Goal: Communication & Community: Share content

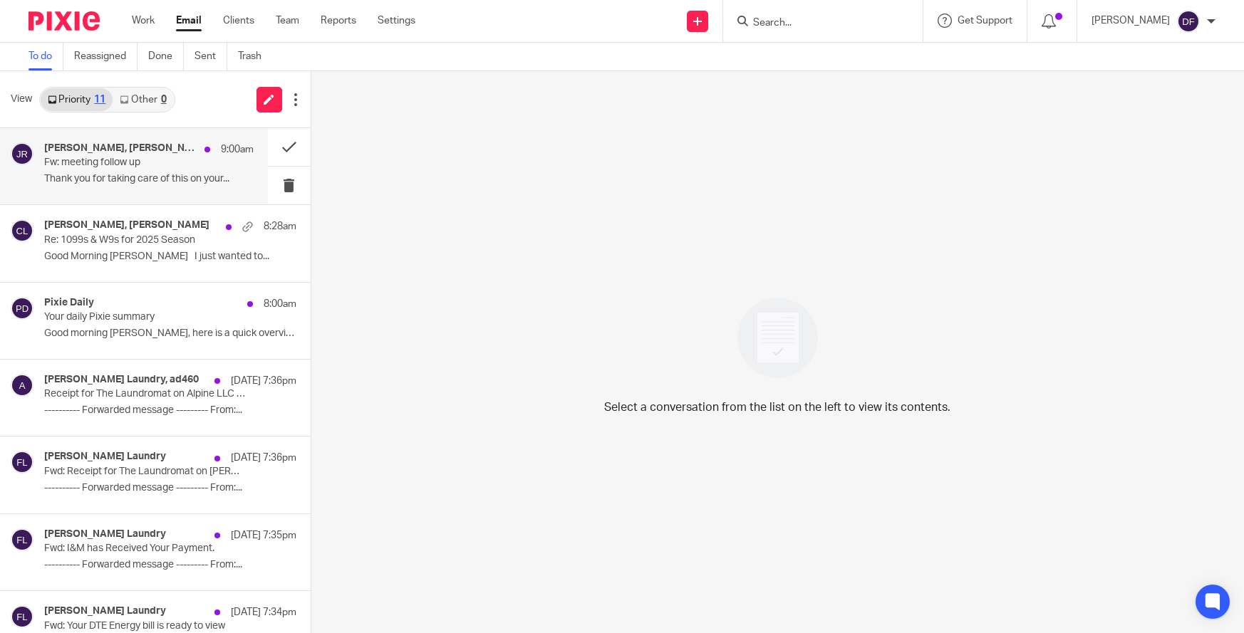
click at [159, 167] on p "Fw: meeting follow up" at bounding box center [127, 163] width 167 height 12
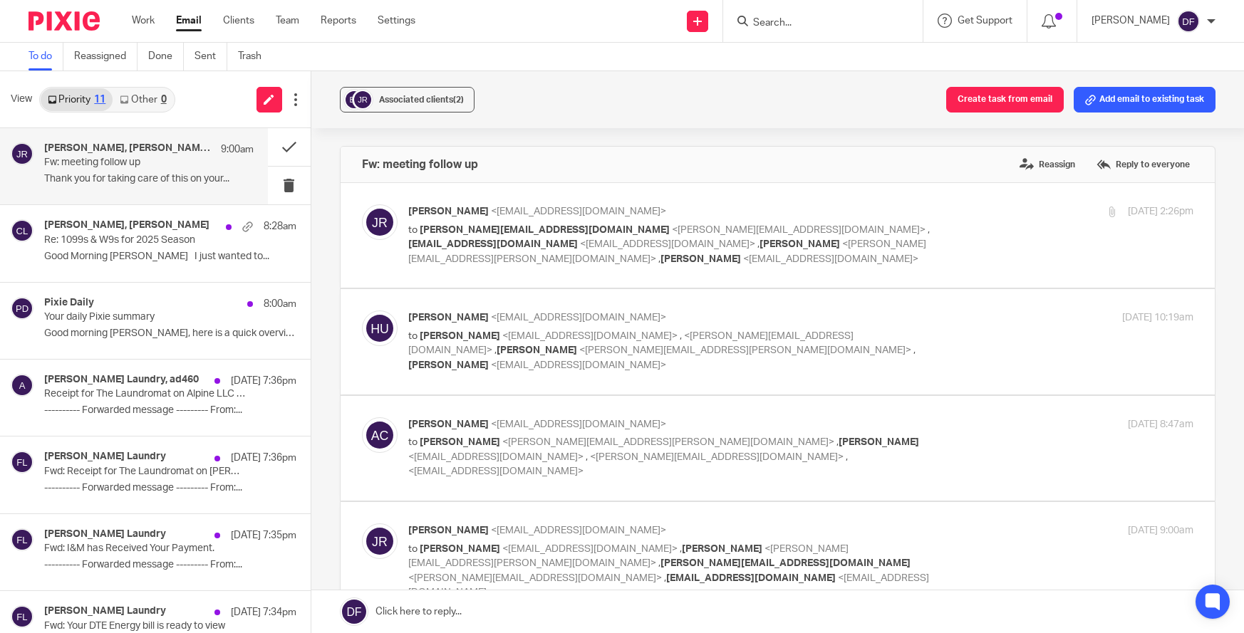
click at [936, 396] on label at bounding box center [778, 448] width 875 height 105
click at [362, 417] on input "checkbox" at bounding box center [361, 417] width 1 height 1
checkbox input "true"
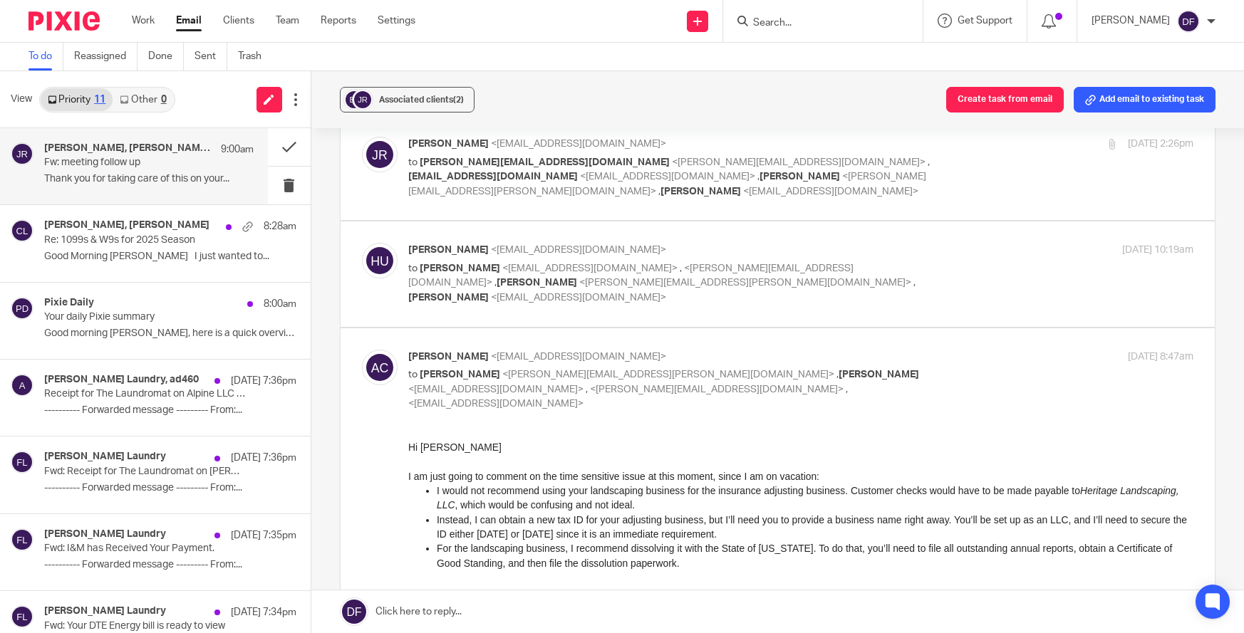
scroll to position [71, 0]
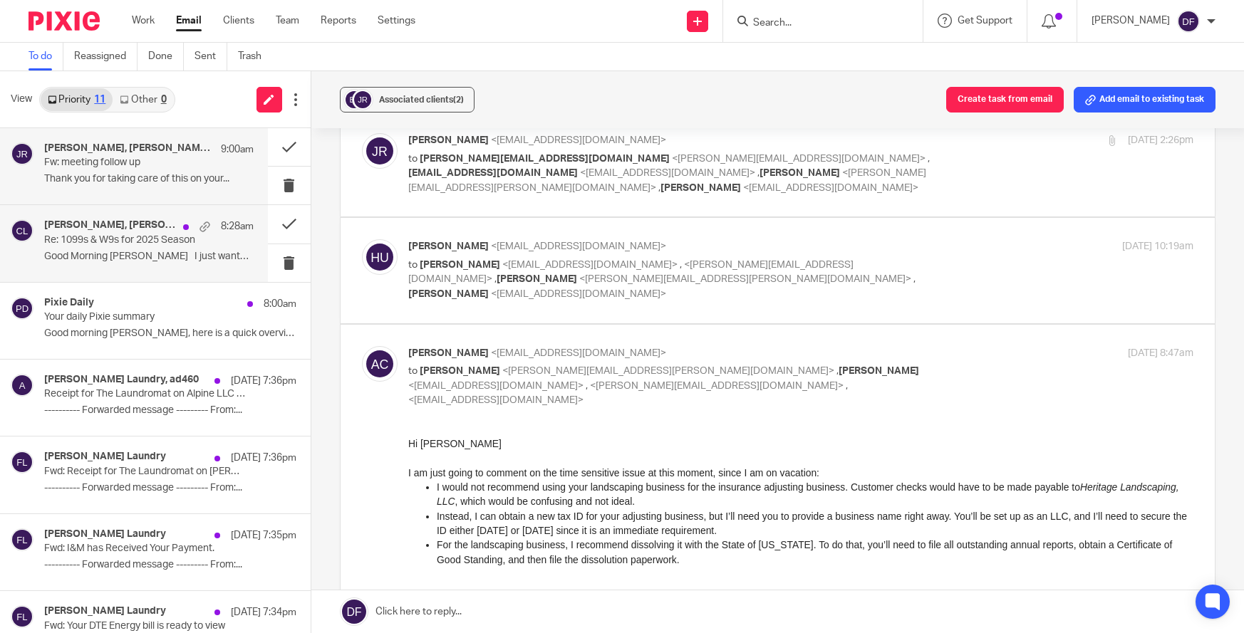
click at [100, 241] on p "Re: 1099s & W9s for 2025 Season" at bounding box center [127, 240] width 167 height 12
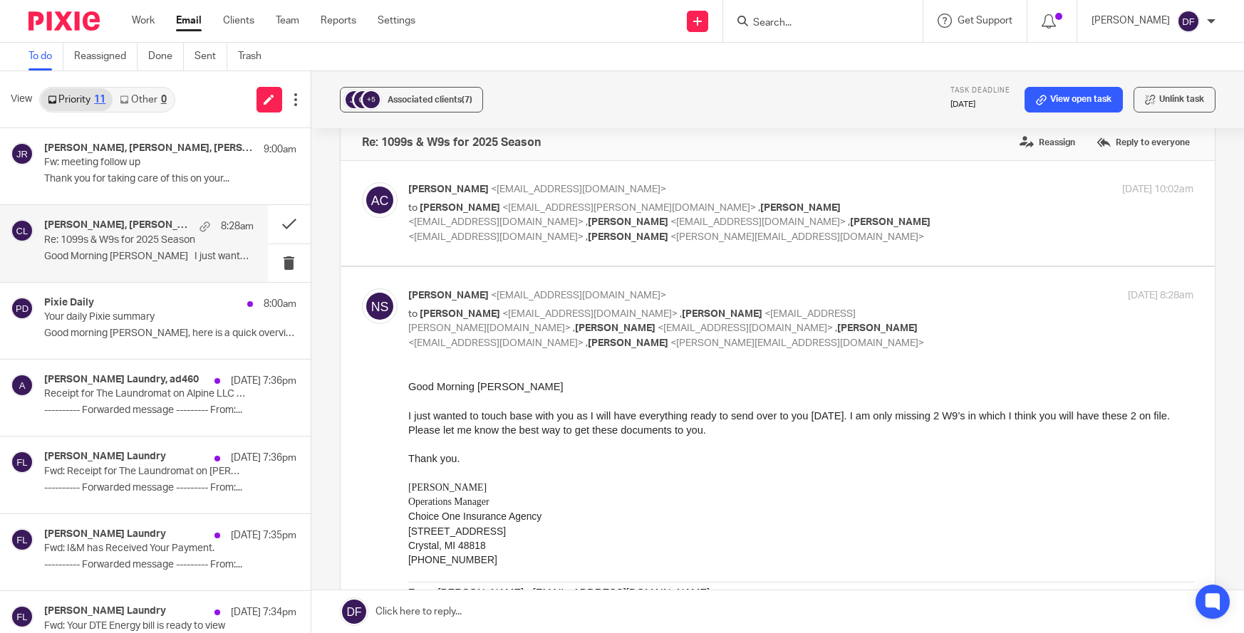
scroll to position [0, 0]
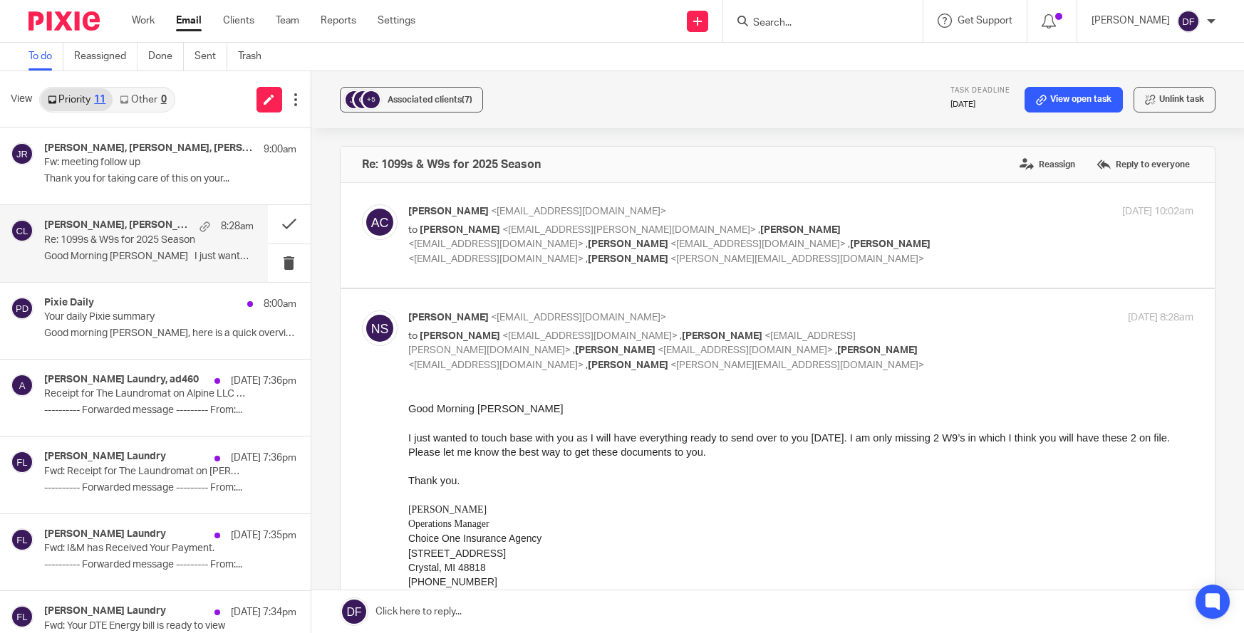
click at [541, 610] on link at bounding box center [777, 612] width 933 height 43
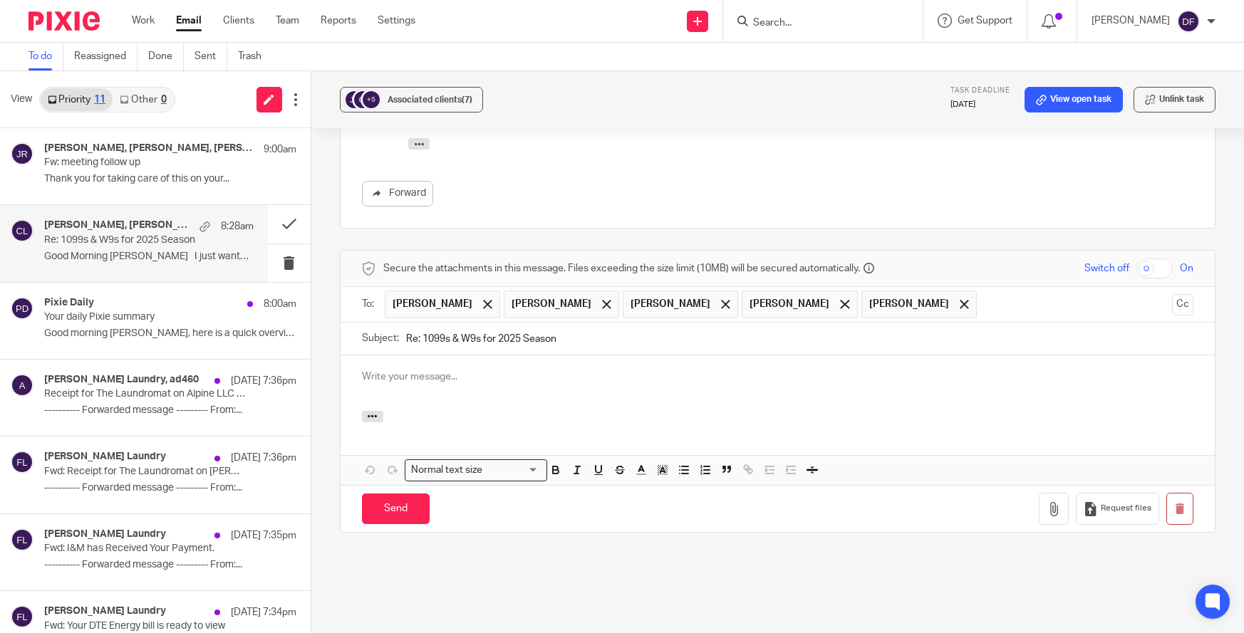
click at [482, 358] on div at bounding box center [778, 384] width 875 height 56
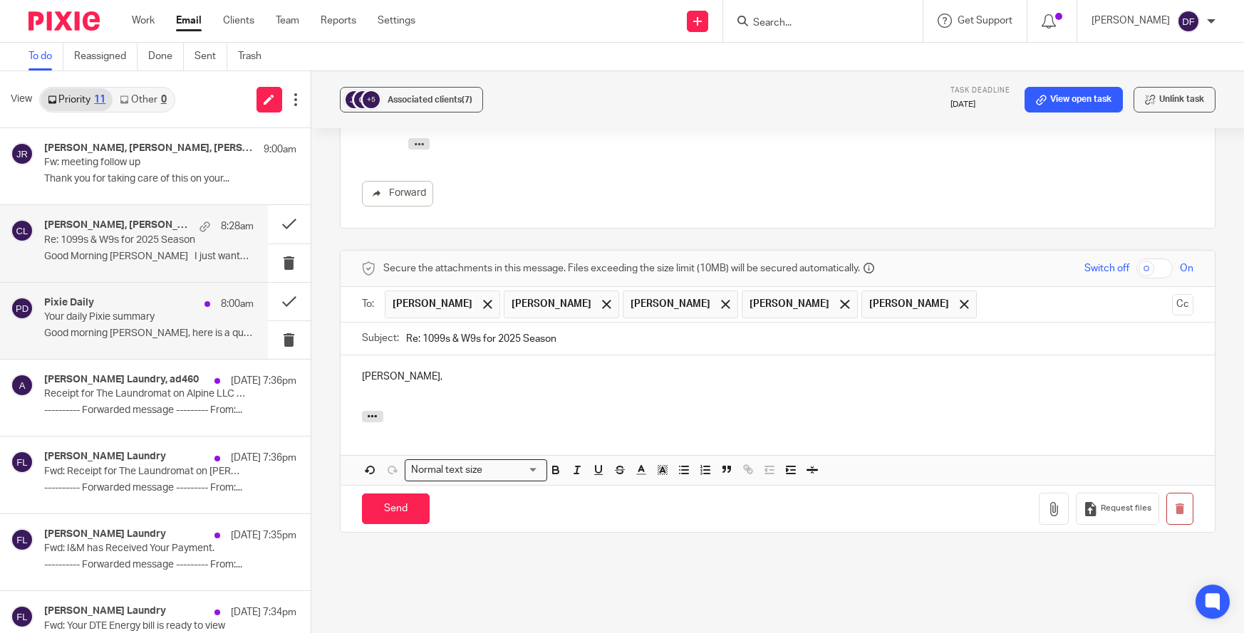
click at [56, 330] on p "Good morning Donna, here is a quick overview of..." at bounding box center [148, 334] width 209 height 12
click at [115, 318] on p "Your daily Pixie summary" at bounding box center [127, 317] width 167 height 12
click at [121, 317] on p "Your daily Pixie summary" at bounding box center [127, 317] width 167 height 12
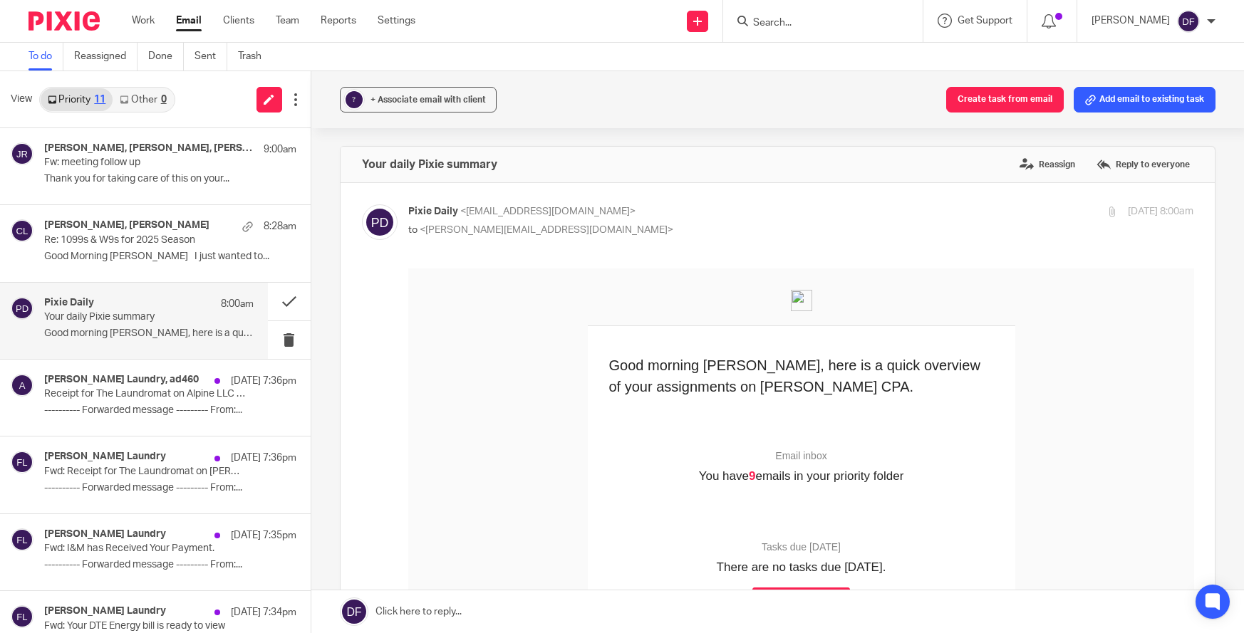
scroll to position [142, 0]
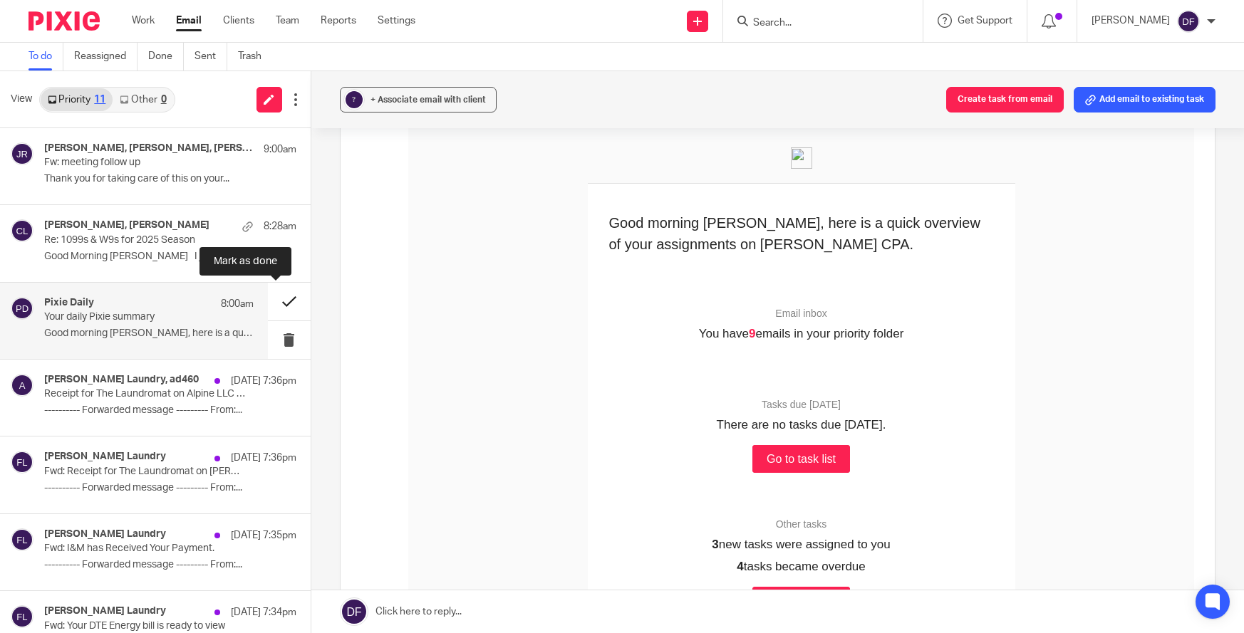
click at [272, 295] on button at bounding box center [289, 302] width 43 height 38
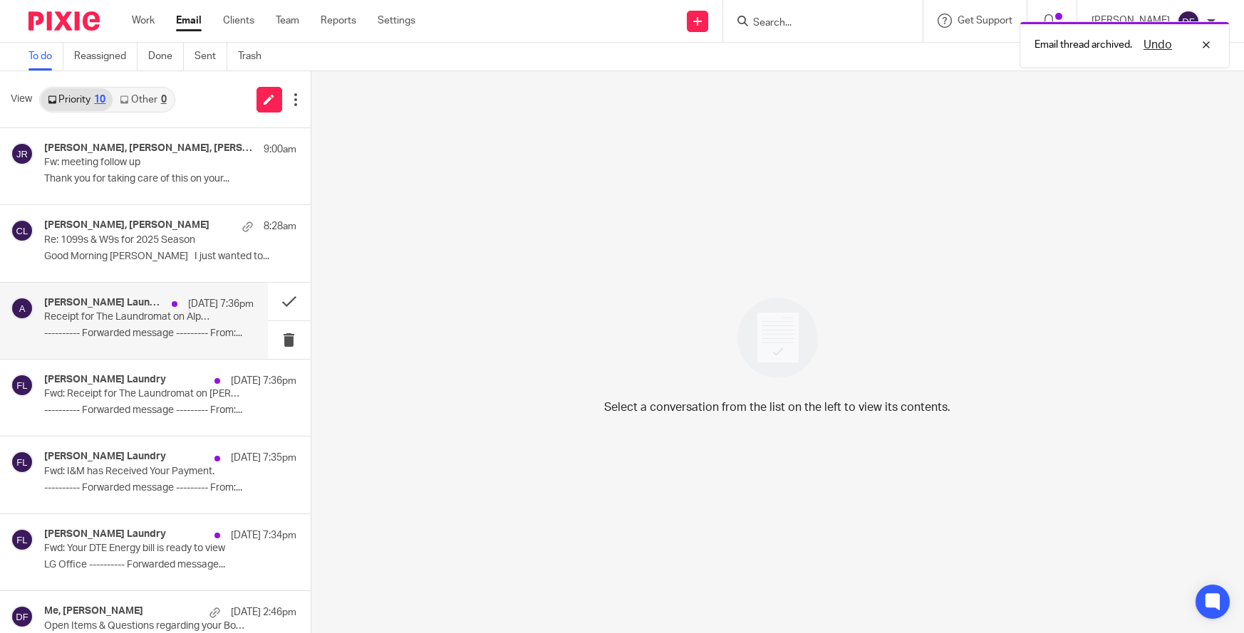
drag, startPoint x: 91, startPoint y: 332, endPoint x: 118, endPoint y: 321, distance: 29.1
click at [92, 332] on p "---------- Forwarded message --------- From:..." at bounding box center [148, 334] width 209 height 12
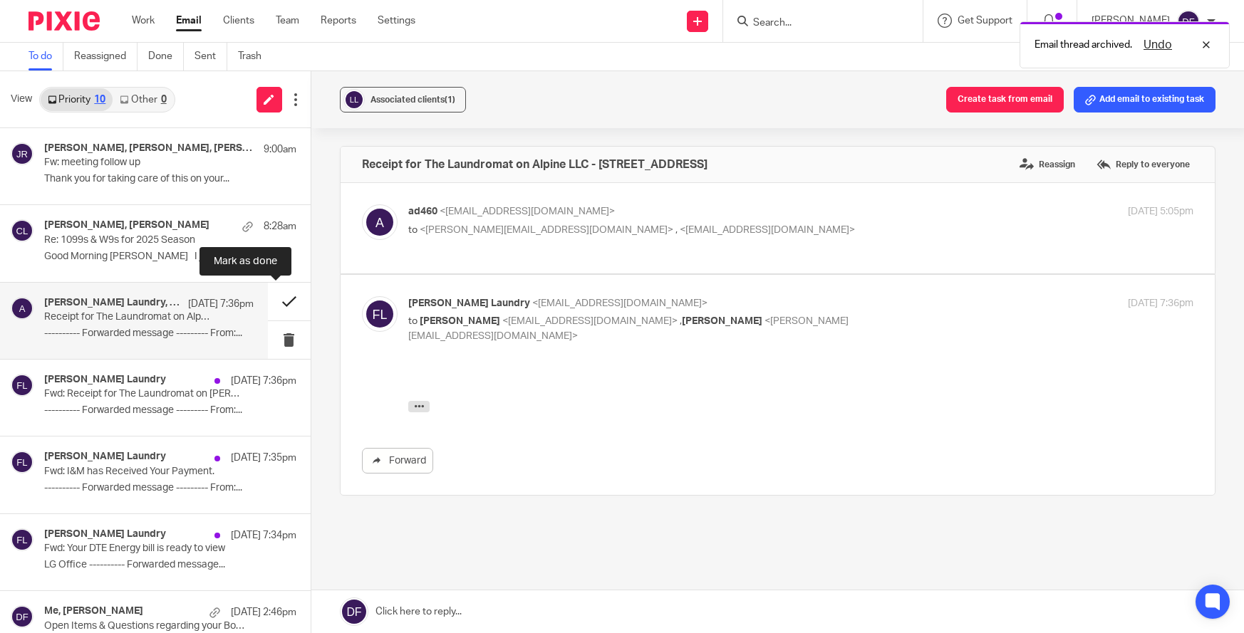
scroll to position [0, 0]
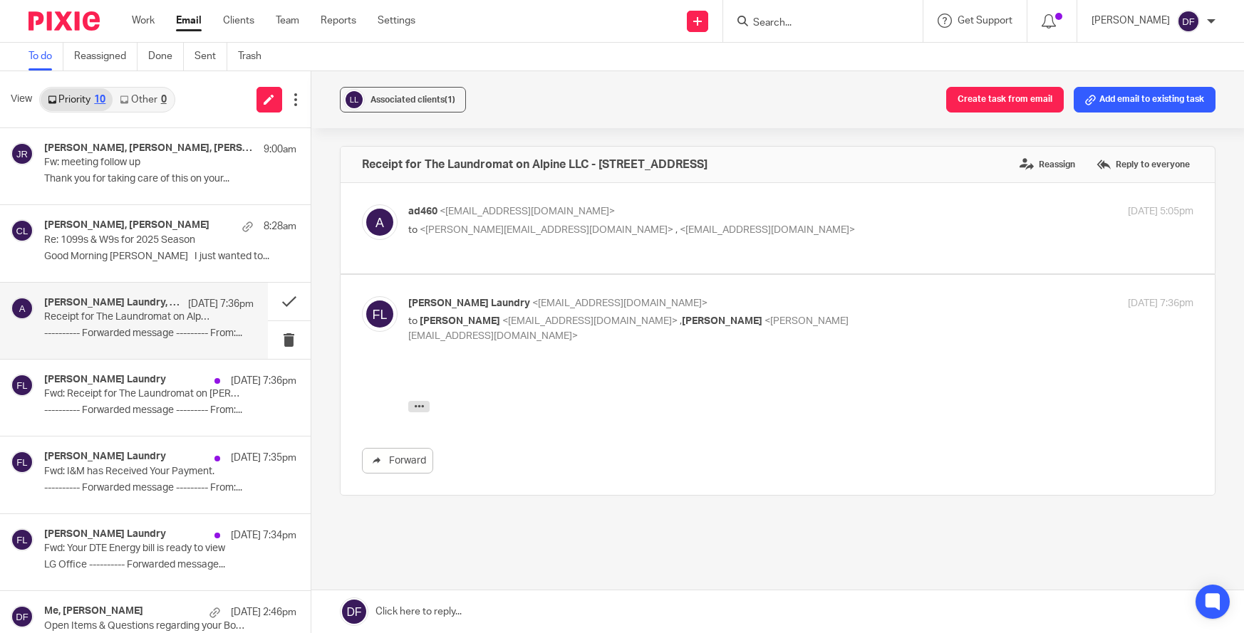
click at [817, 227] on p "to <donna@amylcpa.com> , <fullerlaundry@gmail.com>" at bounding box center [670, 230] width 524 height 15
checkbox input "true"
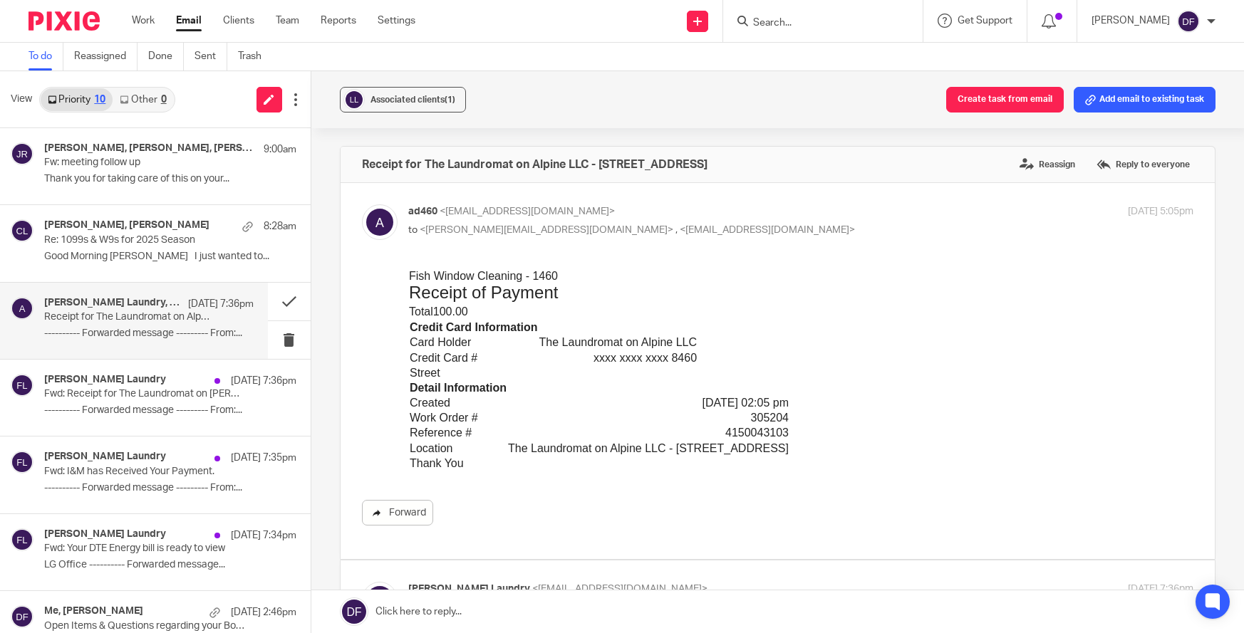
click at [418, 506] on link "Forward" at bounding box center [397, 513] width 71 height 26
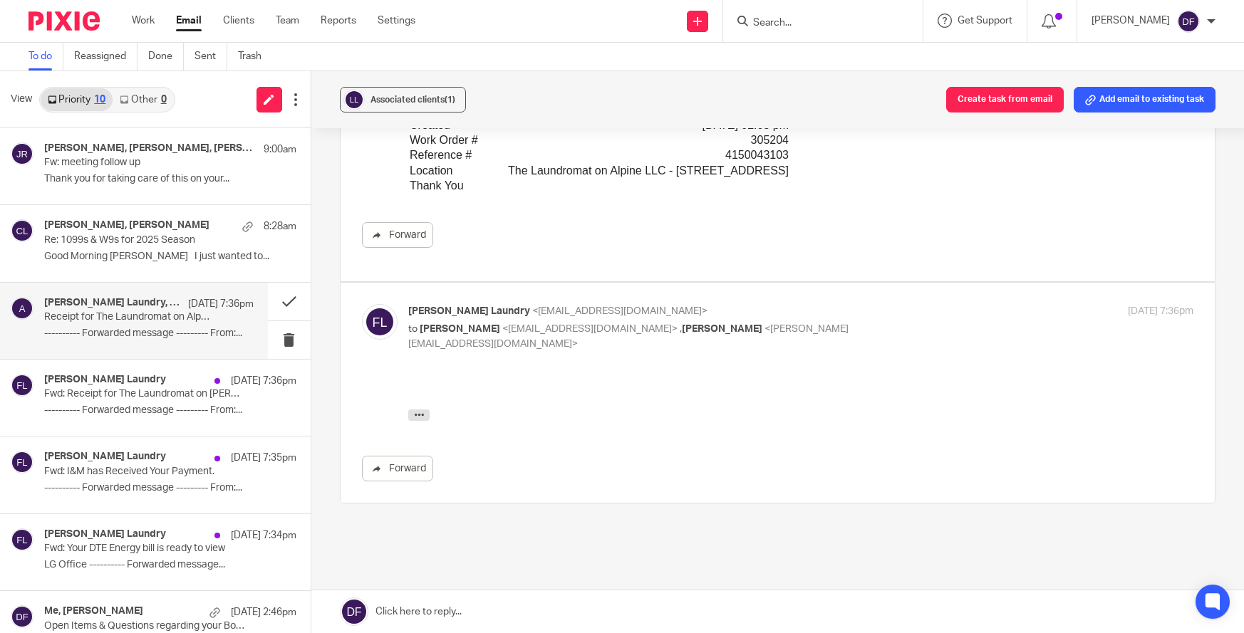
scroll to position [285, 0]
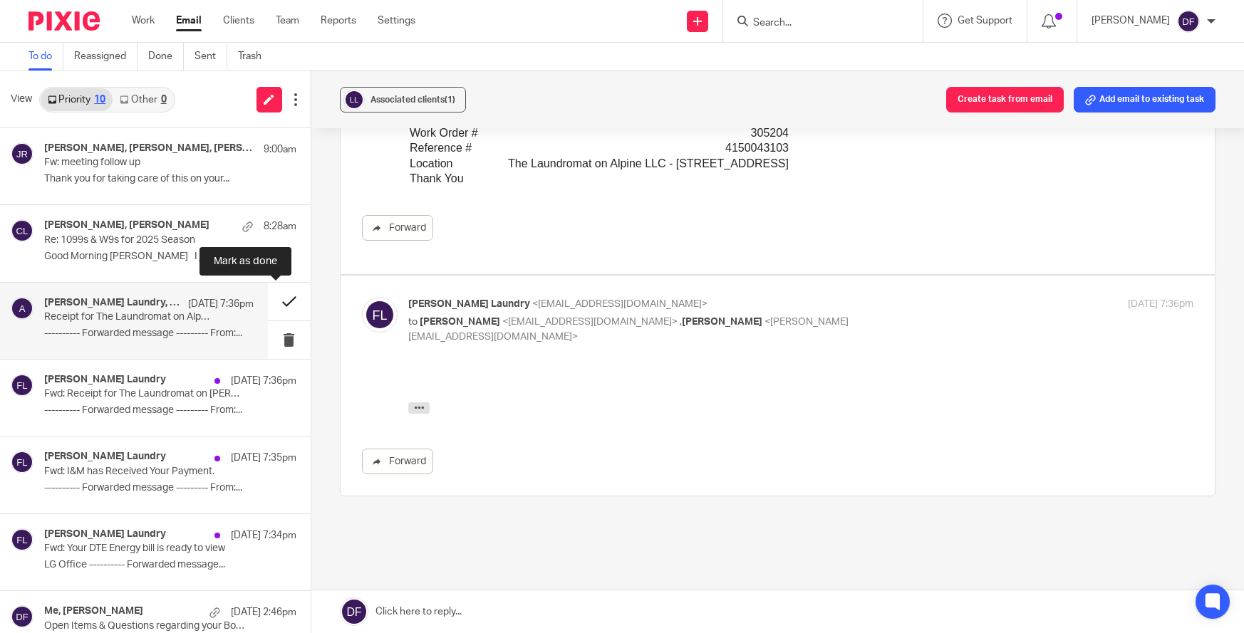
click at [281, 296] on button at bounding box center [289, 302] width 43 height 38
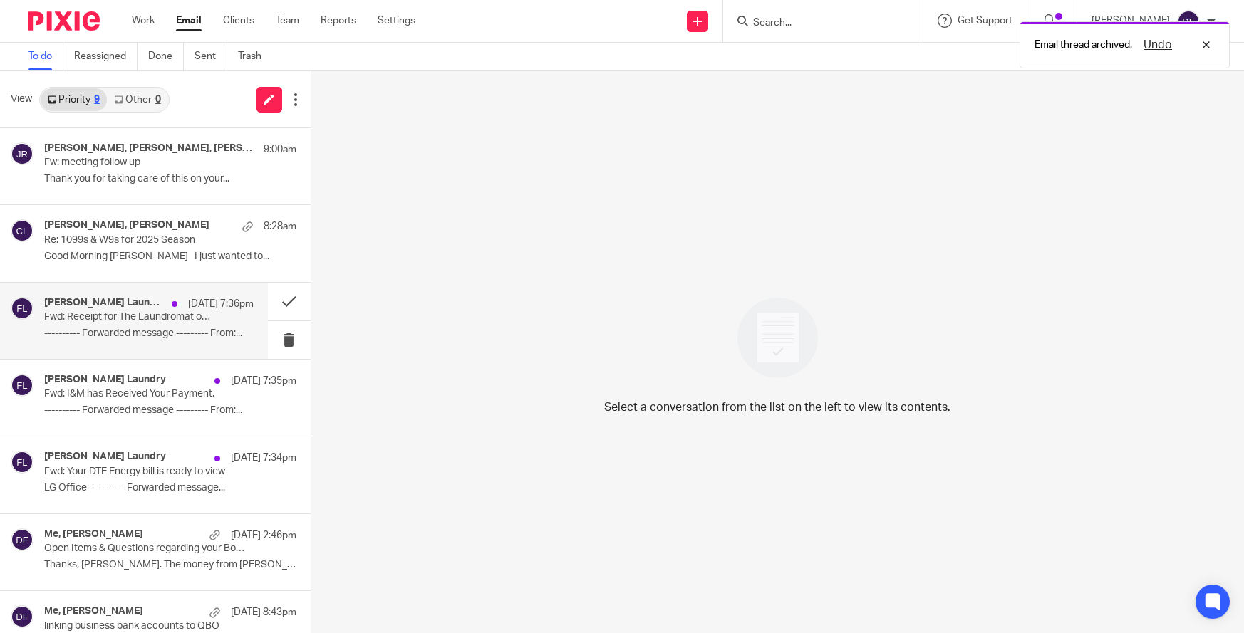
click at [81, 321] on p "Fwd: Receipt for The Laundromat on Fuller LLC - 4495 Red Maple Dr." at bounding box center [127, 317] width 167 height 12
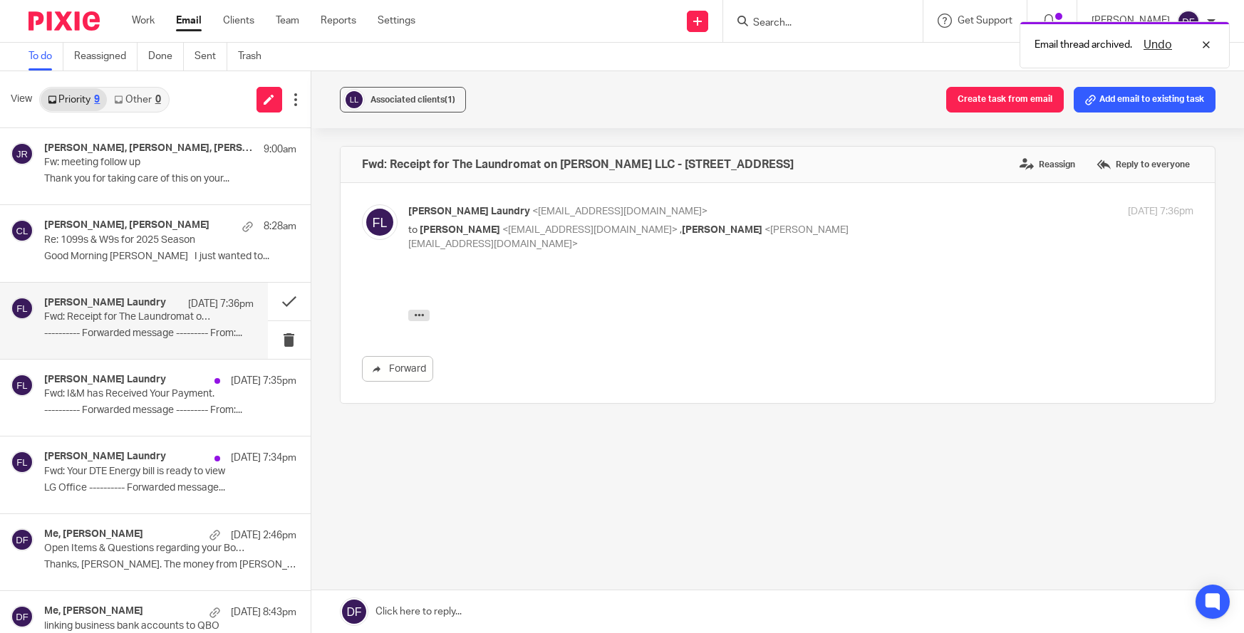
scroll to position [0, 0]
click at [280, 302] on button at bounding box center [289, 302] width 43 height 38
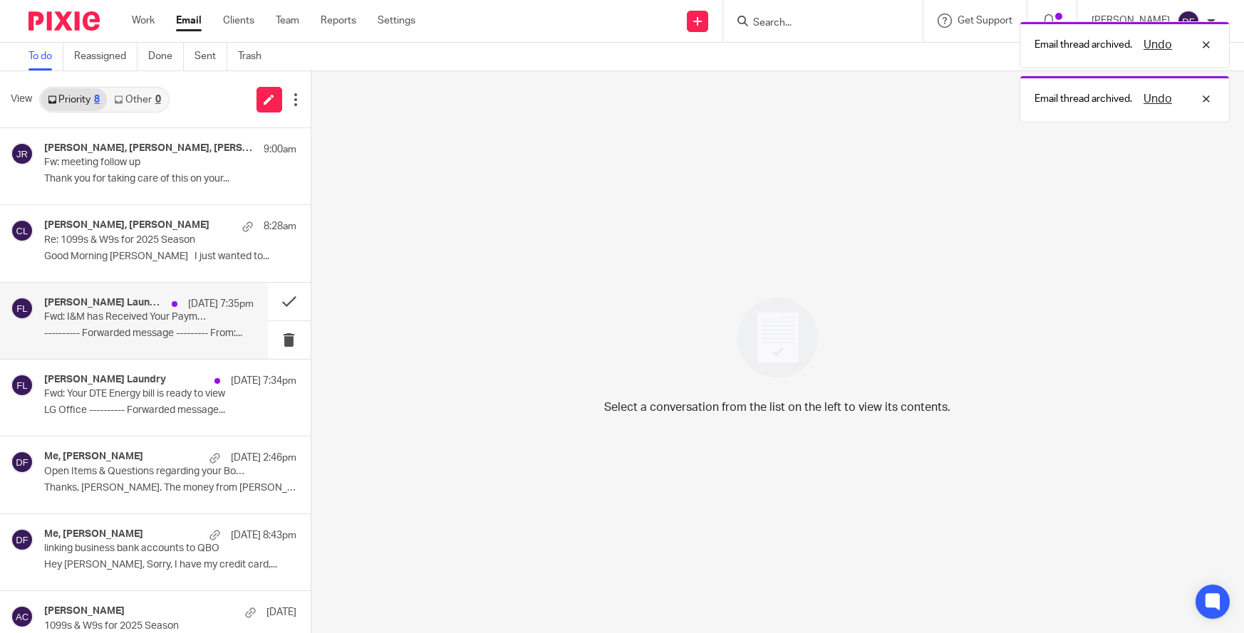
click at [147, 317] on p "Fwd: I&M has Received Your Payment." at bounding box center [127, 317] width 167 height 12
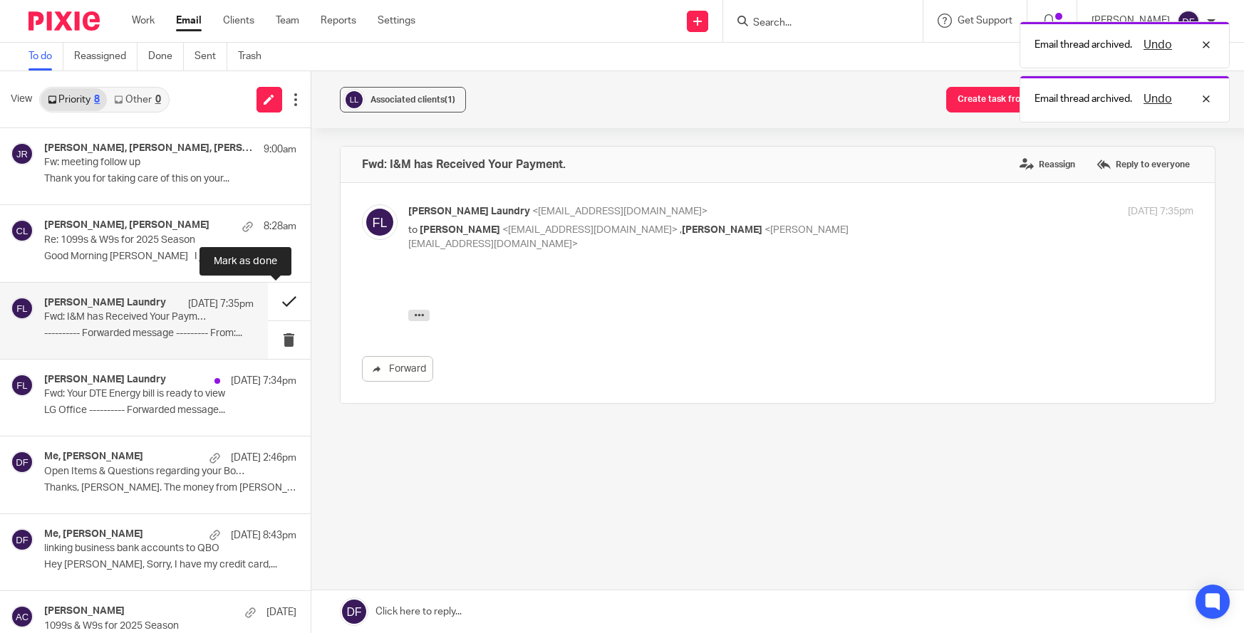
click at [268, 301] on button at bounding box center [289, 302] width 43 height 38
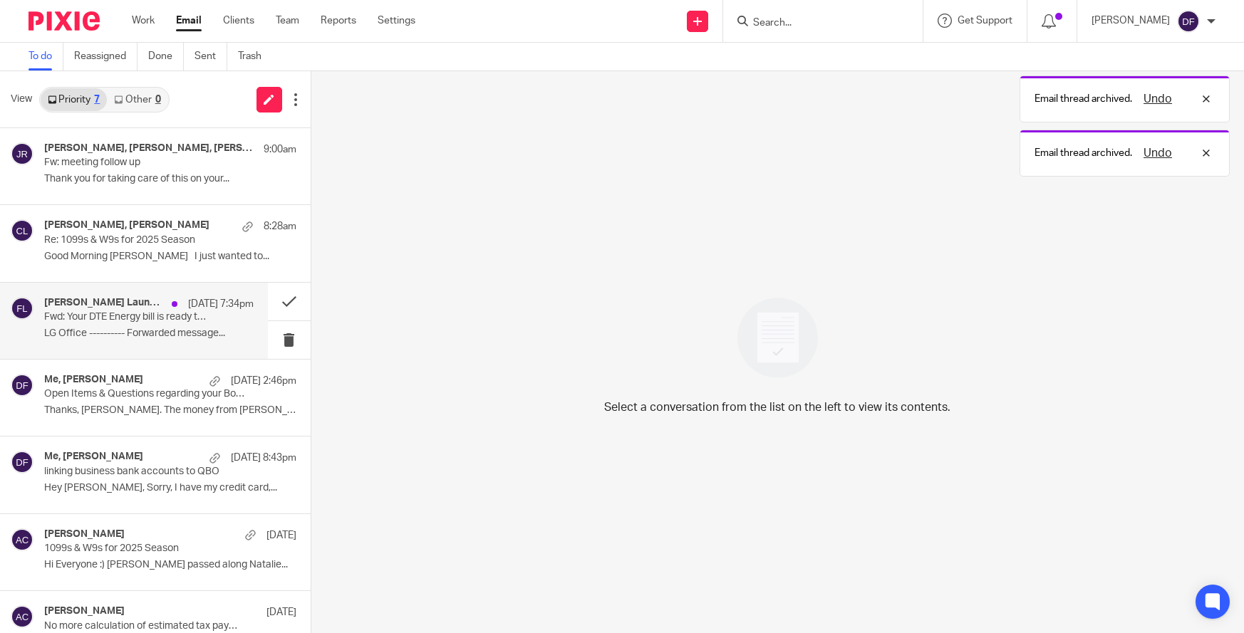
click at [138, 326] on div "Fuller Laundry Sep 24 7:34pm Fwd: Your DTE Energy bill is ready to view LG Offi…" at bounding box center [148, 321] width 209 height 48
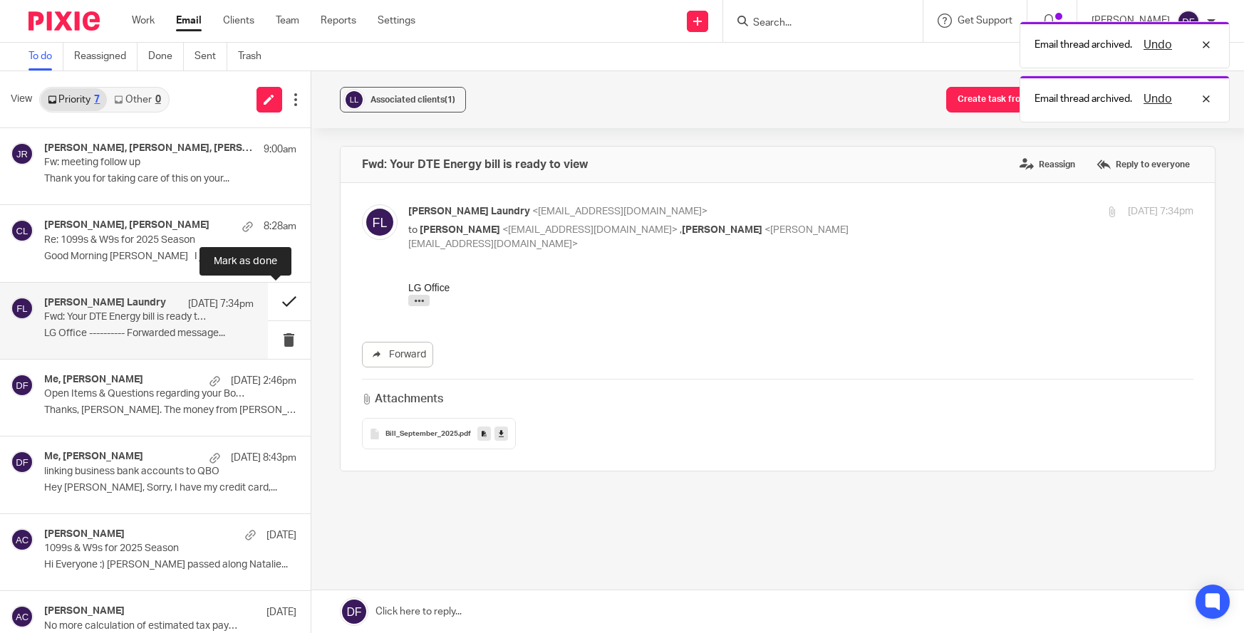
click at [280, 303] on button at bounding box center [289, 302] width 43 height 38
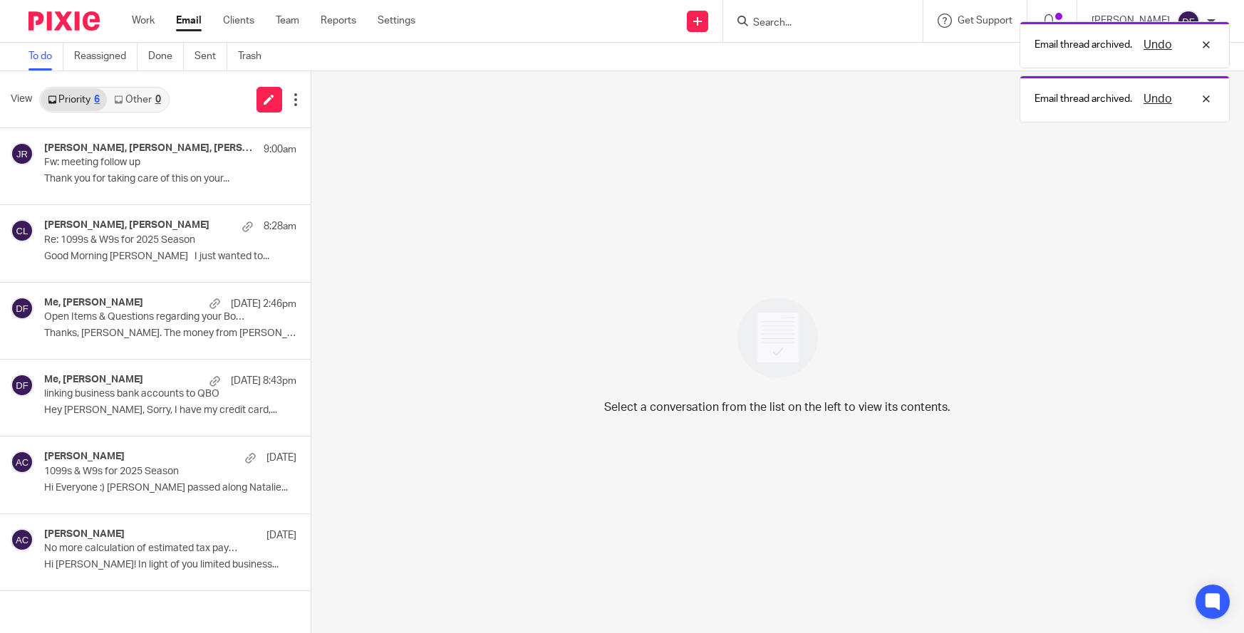
click at [162, 98] on link "Other 0" at bounding box center [137, 99] width 61 height 23
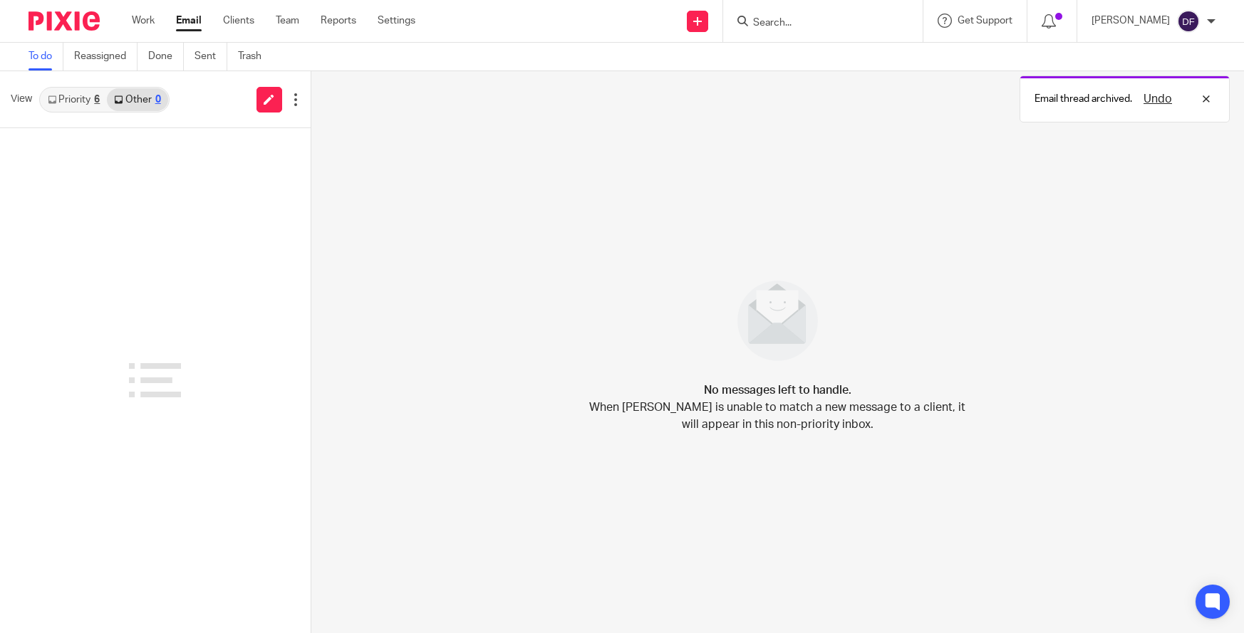
click at [70, 108] on link "Priority 6" at bounding box center [74, 99] width 66 height 23
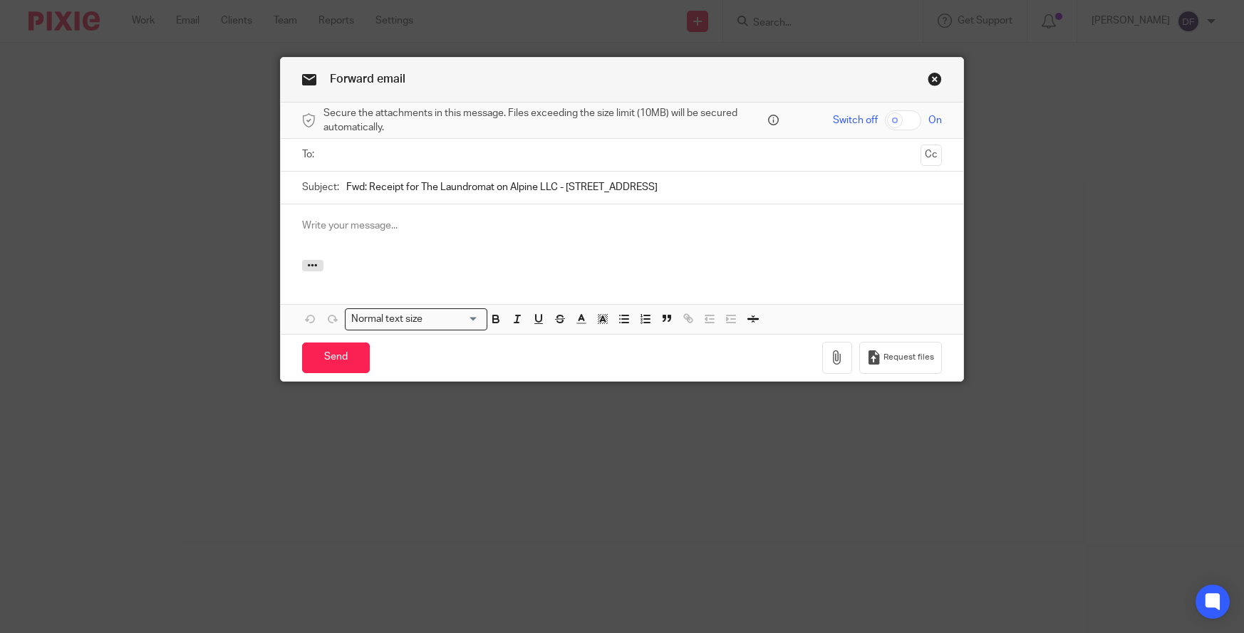
click at [333, 160] on input "text" at bounding box center [621, 155] width 586 height 16
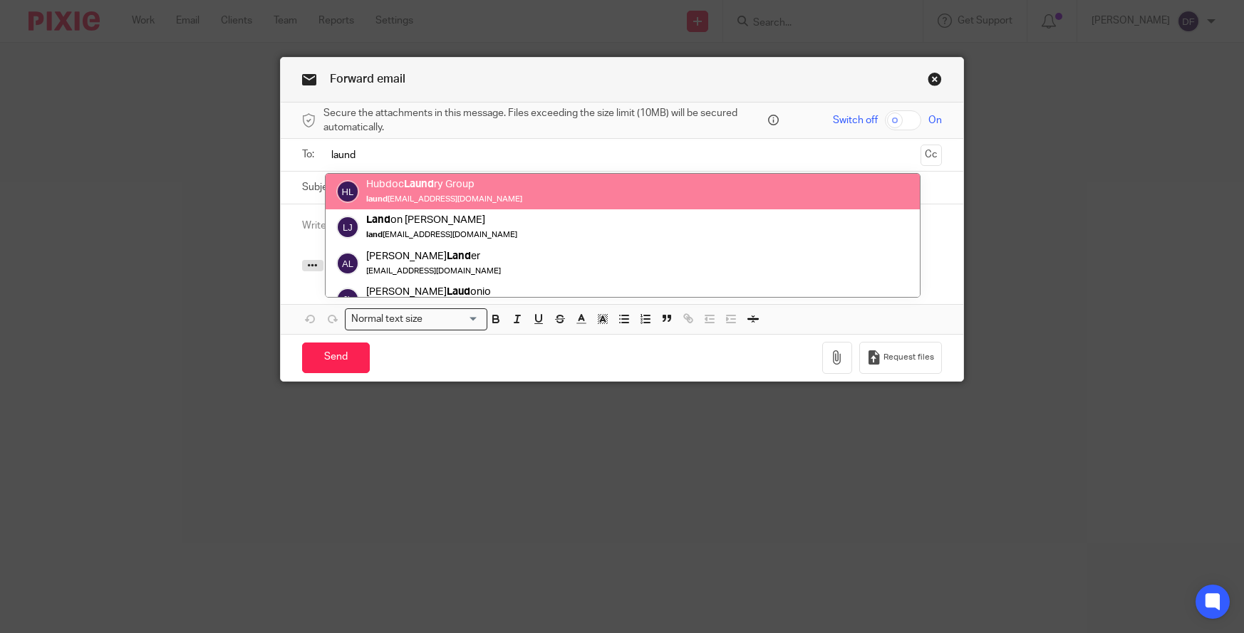
type input "laund"
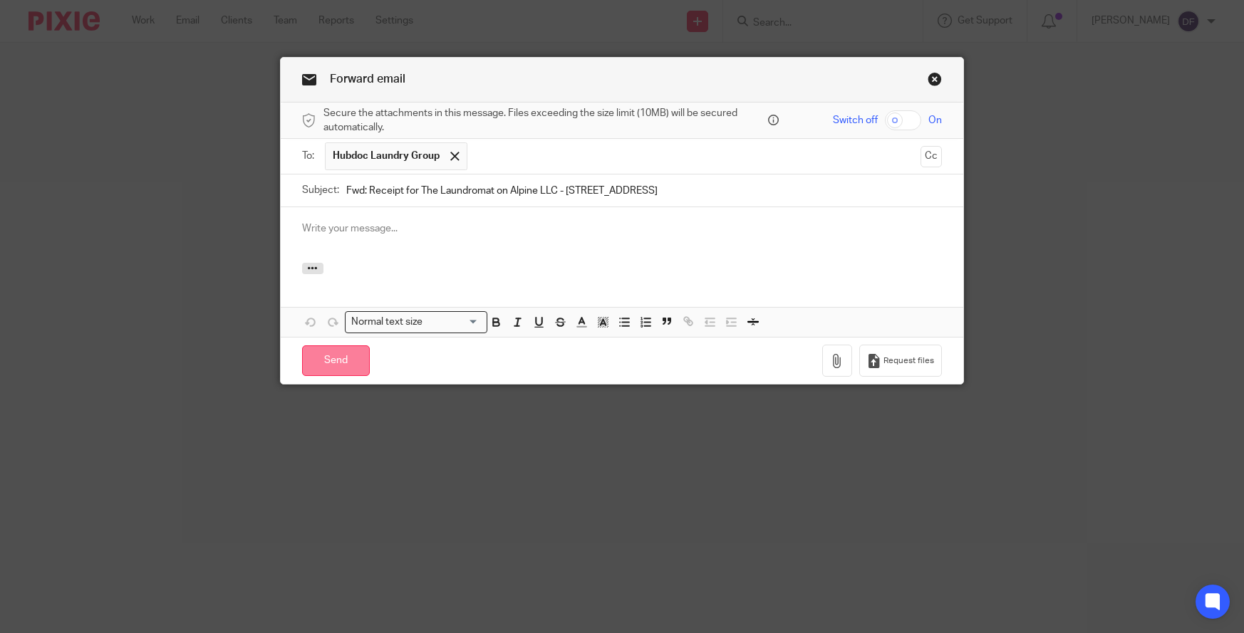
click at [335, 350] on input "Send" at bounding box center [336, 361] width 68 height 31
